Goal: Navigation & Orientation: Find specific page/section

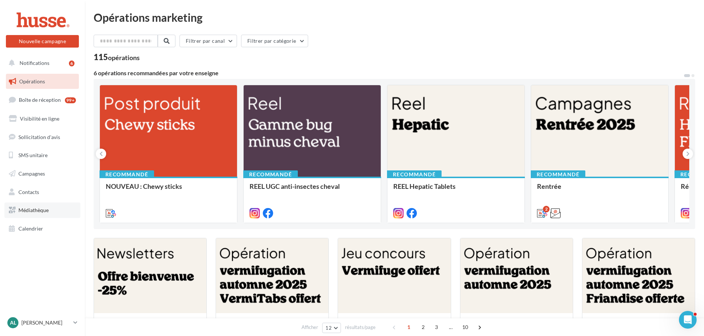
click at [44, 209] on span "Médiathèque" at bounding box center [33, 210] width 30 height 6
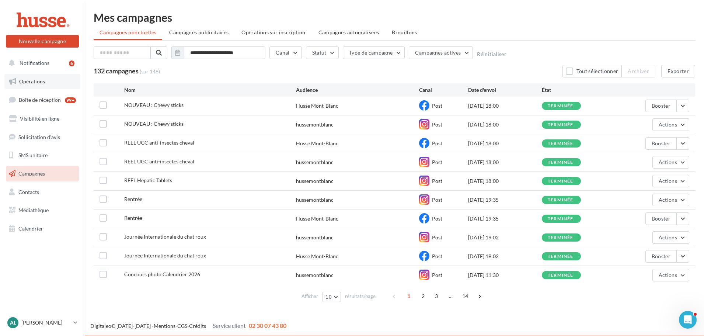
click at [40, 80] on span "Opérations" at bounding box center [32, 81] width 26 height 6
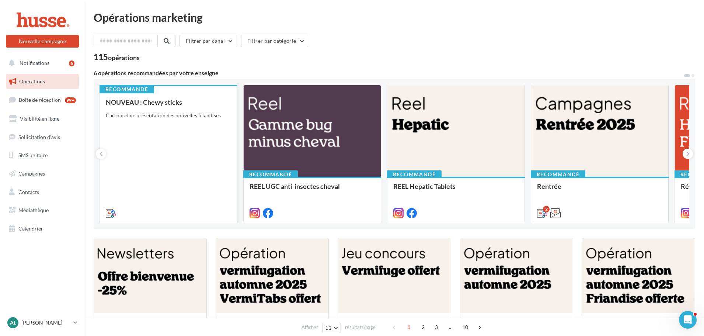
click at [170, 141] on div "NOUVEAU : Chewy sticks Carrousel de présentation des nouvelles friandises" at bounding box center [168, 156] width 125 height 117
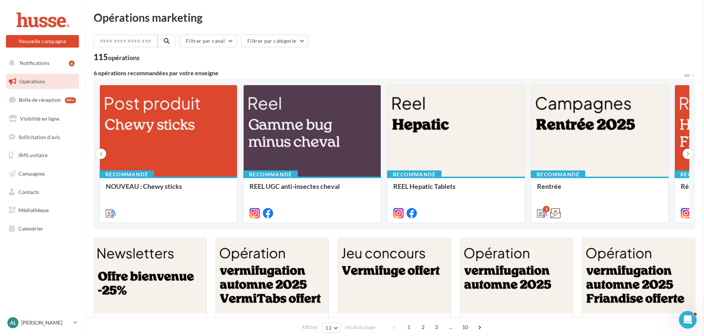
drag, startPoint x: 66, startPoint y: 325, endPoint x: 69, endPoint y: 319, distance: 6.1
click at [66, 325] on p "[PERSON_NAME]" at bounding box center [45, 322] width 49 height 7
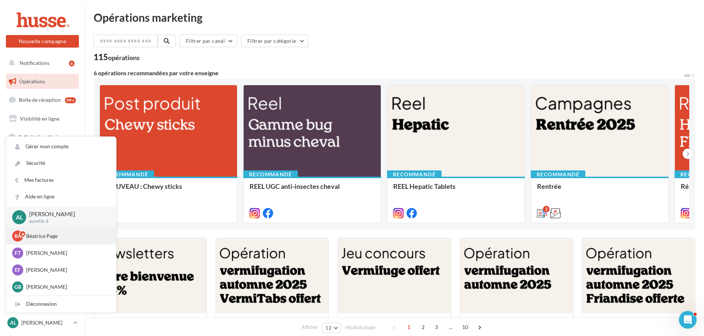
click at [58, 236] on p "Béatrice Page" at bounding box center [66, 235] width 81 height 7
